Goal: Subscribe to service/newsletter

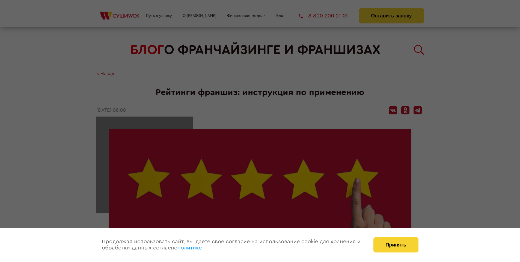
scroll to position [815, 0]
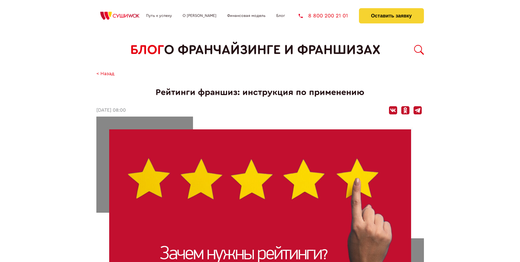
scroll to position [815, 0]
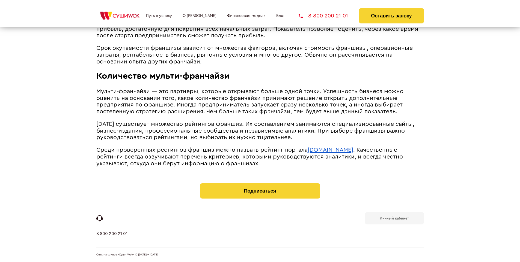
click at [394, 218] on b "Личный кабинет" at bounding box center [394, 219] width 29 height 4
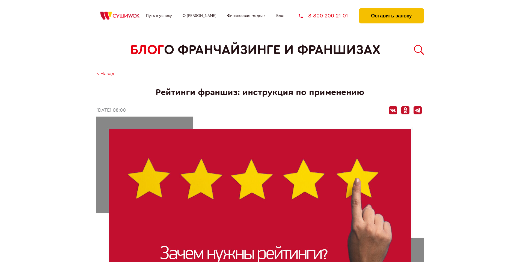
click at [391, 10] on button "Оставить заявку" at bounding box center [391, 15] width 65 height 15
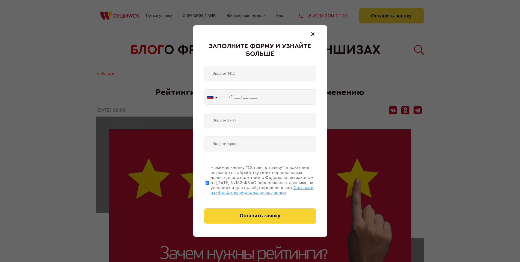
click at [253, 190] on span "Согласии на обработку персональных данных" at bounding box center [261, 190] width 103 height 9
click at [209, 190] on input "Нажимая кнопку “Оставить заявку”, я даю свое согласие на обработку моих персона…" at bounding box center [207, 183] width 4 height 44
checkbox input "false"
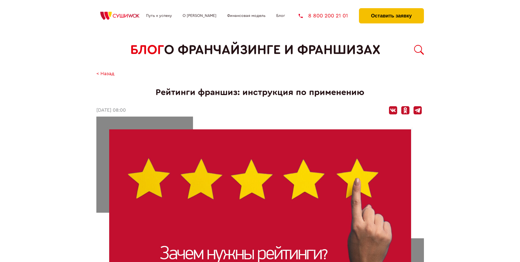
click at [391, 10] on button "Оставить заявку" at bounding box center [391, 15] width 65 height 15
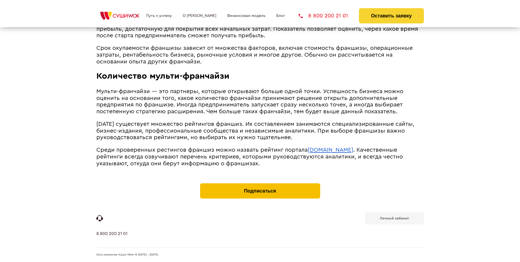
click at [260, 185] on button "Подписаться" at bounding box center [260, 191] width 120 height 15
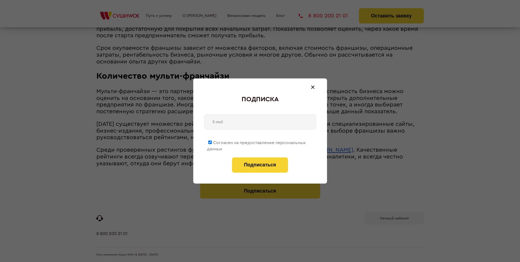
click at [256, 142] on span "Согласен на предоставление персональных данных" at bounding box center [256, 146] width 99 height 11
click at [212, 142] on input "Согласен на предоставление персональных данных" at bounding box center [210, 143] width 4 height 4
checkbox input "false"
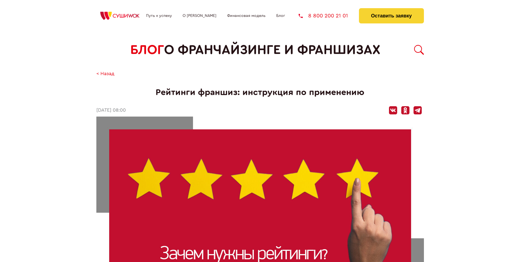
scroll to position [815, 0]
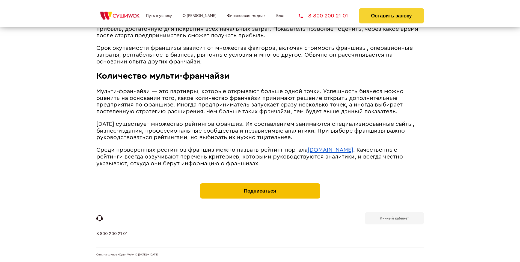
click at [260, 185] on button "Подписаться" at bounding box center [260, 191] width 120 height 15
